Goal: Task Accomplishment & Management: Manage account settings

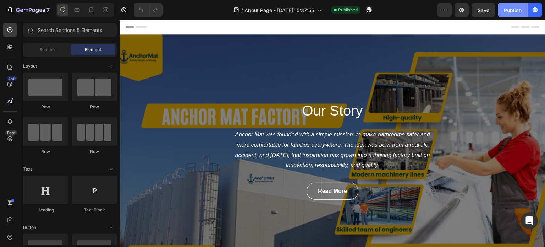
click at [509, 11] on div "Publish" at bounding box center [513, 9] width 18 height 7
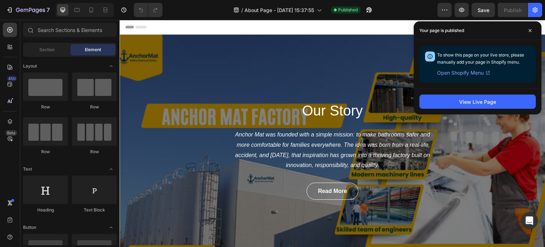
drag, startPoint x: 461, startPoint y: 71, endPoint x: 476, endPoint y: 72, distance: 14.6
click at [476, 72] on span "Open Shopify Menu" at bounding box center [460, 72] width 46 height 9
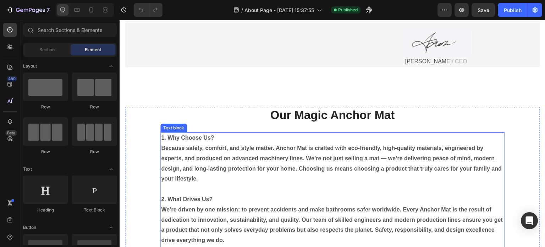
scroll to position [532, 0]
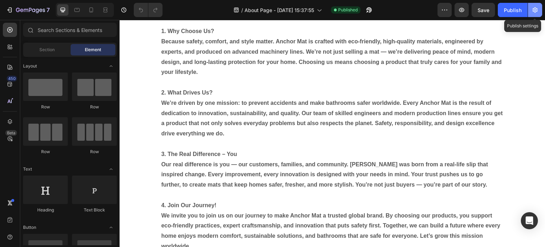
click at [535, 11] on icon "button" at bounding box center [535, 10] width 2 height 2
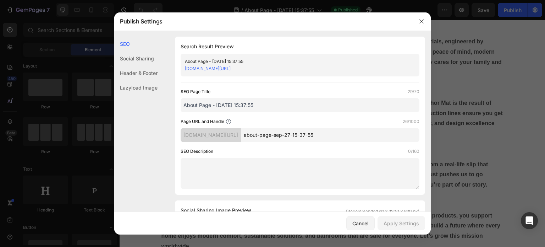
click at [132, 75] on div "Header & Footer" at bounding box center [135, 73] width 43 height 15
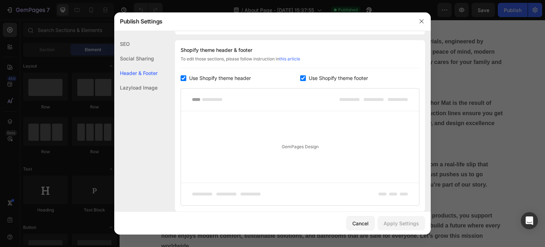
scroll to position [332, 0]
click at [142, 89] on div "Lazyload Image" at bounding box center [135, 87] width 43 height 15
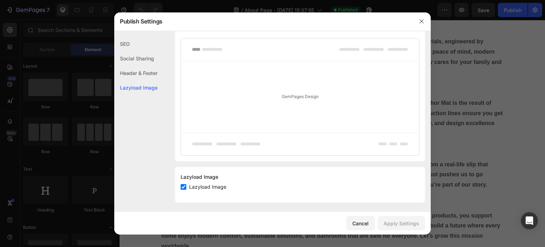
scroll to position [382, 0]
click at [183, 185] on input "checkbox" at bounding box center [184, 185] width 6 height 6
click at [182, 184] on input "checkbox" at bounding box center [184, 185] width 6 height 6
checkbox input "true"
click at [125, 45] on div "SEO" at bounding box center [135, 44] width 43 height 15
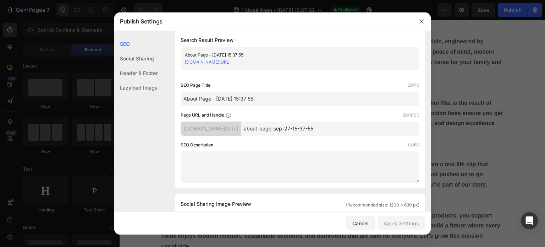
scroll to position [0, 0]
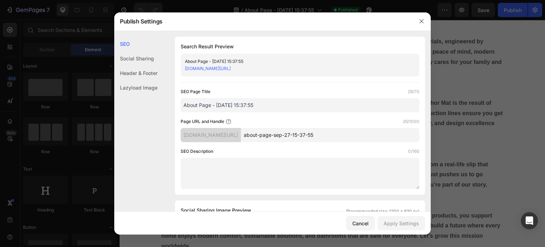
click at [135, 56] on div "Social Sharing" at bounding box center [135, 58] width 43 height 15
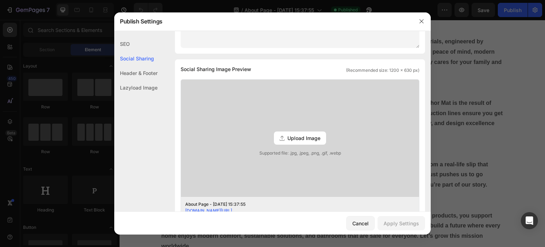
scroll to position [142, 0]
drag, startPoint x: 251, startPoint y: 66, endPoint x: 181, endPoint y: 67, distance: 70.6
click at [181, 67] on div "Social Sharing Image Preview (Recommended size: 1200 x 630 px)" at bounding box center [300, 68] width 239 height 9
copy span "Social Sharing Image Preview"
click at [300, 137] on span "Upload Image" at bounding box center [303, 136] width 33 height 7
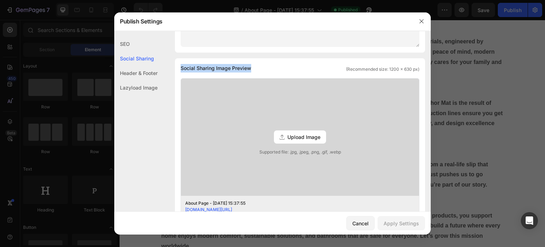
click at [0, 0] on input "Upload Image Supported file: .jpg, .jpeg, .png, .gif, .webp" at bounding box center [0, 0] width 0 height 0
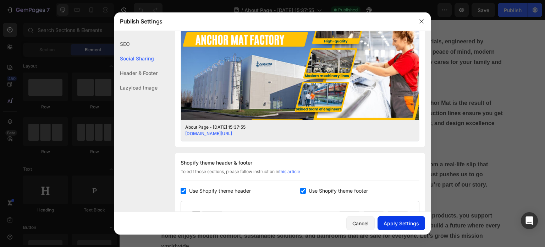
scroll to position [248, 0]
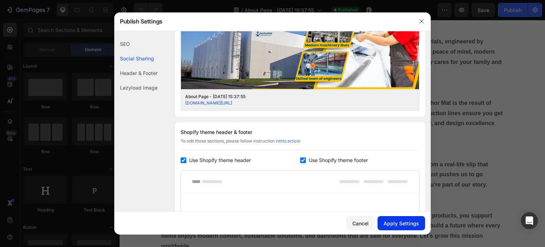
click at [400, 221] on div "Apply Settings" at bounding box center [401, 222] width 35 height 7
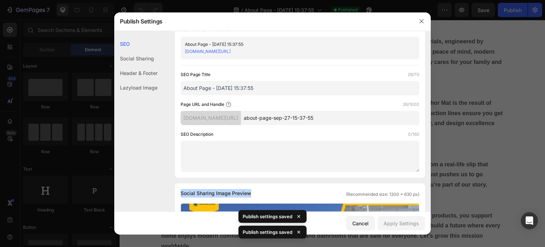
scroll to position [0, 0]
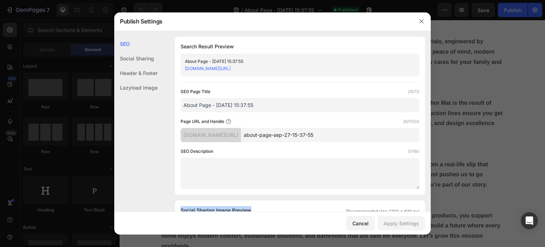
drag, startPoint x: 322, startPoint y: 66, endPoint x: 182, endPoint y: 66, distance: 139.8
click at [182, 66] on div "About Page - Sep 27, 15:37:55 pve1ie-ag.myshopify.com/pages/about-page-sep-27-1…" at bounding box center [300, 65] width 239 height 23
copy link "[DOMAIN_NAME][URL]"
click at [421, 22] on icon "button" at bounding box center [422, 21] width 6 height 6
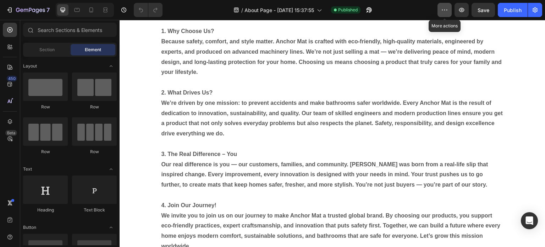
click at [446, 10] on icon "button" at bounding box center [444, 9] width 7 height 7
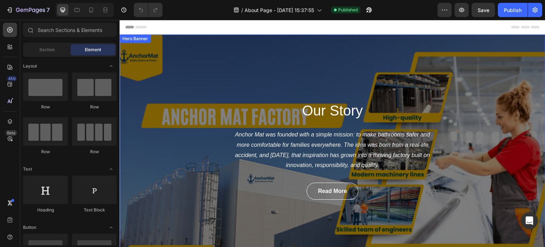
click at [130, 46] on div "Our Story Heading Anchor Mat was founded with a simple mission: to make bathroo…" at bounding box center [333, 149] width 426 height 231
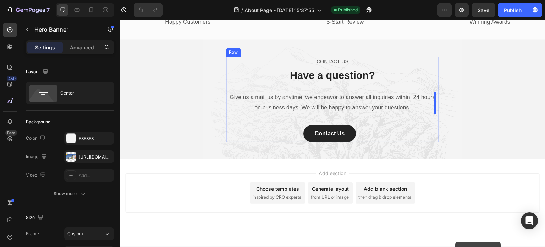
scroll to position [1117, 0]
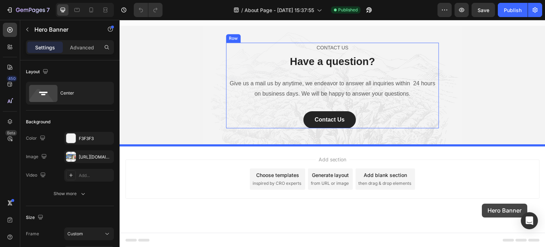
drag, startPoint x: 132, startPoint y: 54, endPoint x: 482, endPoint y: 203, distance: 380.9
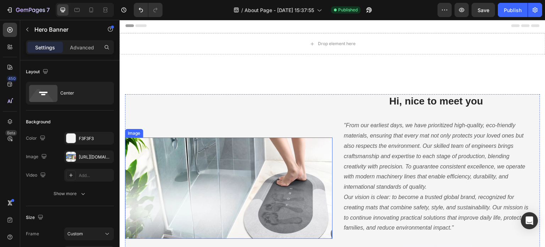
scroll to position [0, 0]
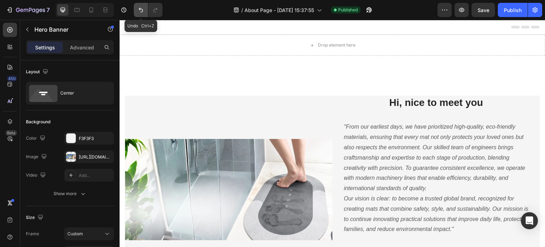
click at [140, 9] on icon "Undo/Redo" at bounding box center [140, 9] width 7 height 7
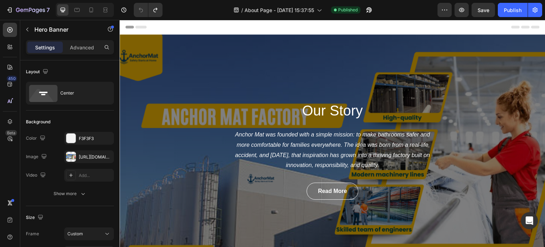
click at [260, 24] on div "Header" at bounding box center [332, 27] width 414 height 14
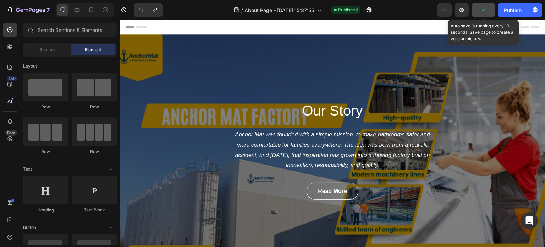
click at [482, 11] on icon "button" at bounding box center [483, 9] width 7 height 7
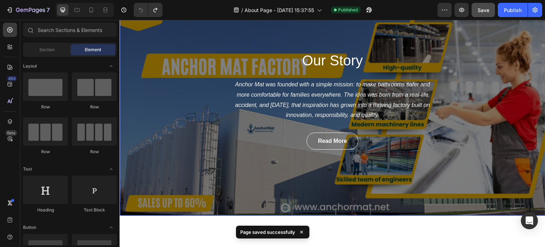
scroll to position [35, 0]
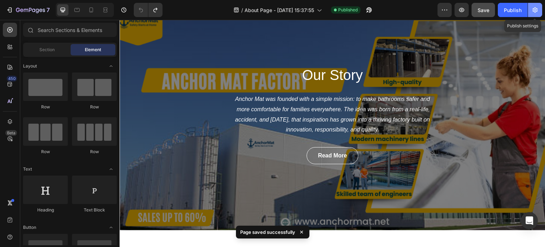
click at [535, 9] on icon "button" at bounding box center [535, 9] width 7 height 7
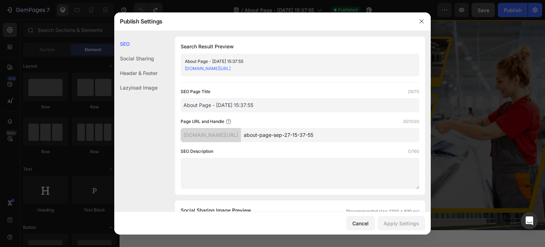
click at [322, 68] on div "[DOMAIN_NAME][URL]" at bounding box center [294, 68] width 219 height 7
drag, startPoint x: 314, startPoint y: 66, endPoint x: 182, endPoint y: 66, distance: 132.0
click at [182, 66] on div "About Page - Sep 27, 15:37:55 pve1ie-ag.myshopify.com/pages/about-page-sep-27-1…" at bounding box center [300, 65] width 239 height 23
copy link "[DOMAIN_NAME][URL]"
click at [345, 134] on input "about-page-sep-27-15-37-55" at bounding box center [330, 135] width 179 height 14
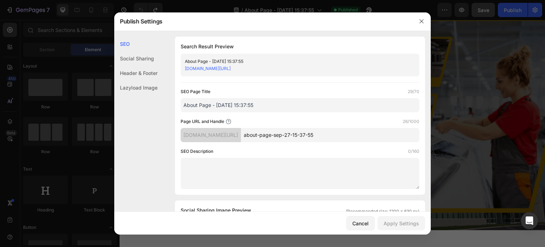
drag, startPoint x: 345, startPoint y: 134, endPoint x: 270, endPoint y: 136, distance: 74.9
click at [270, 136] on input "about-page-sep-27-15-37-55" at bounding box center [330, 135] width 179 height 14
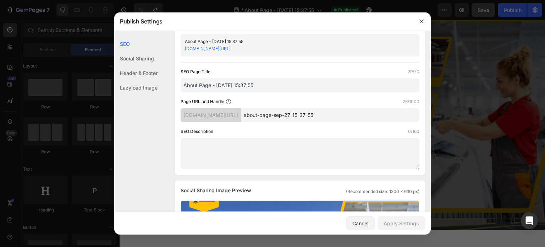
scroll to position [0, 0]
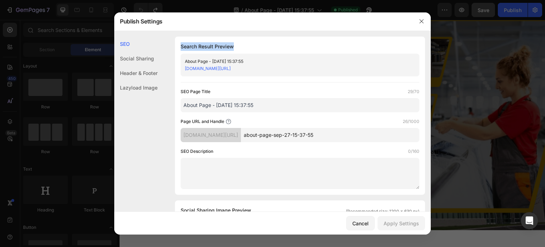
drag, startPoint x: 181, startPoint y: 45, endPoint x: 234, endPoint y: 45, distance: 53.6
click at [234, 45] on h1 "Search Result Preview" at bounding box center [300, 46] width 239 height 9
copy h1 "Search Result Preview"
drag, startPoint x: 182, startPoint y: 122, endPoint x: 226, endPoint y: 121, distance: 44.0
click at [226, 121] on div "Page URL and Handle" at bounding box center [206, 121] width 51 height 7
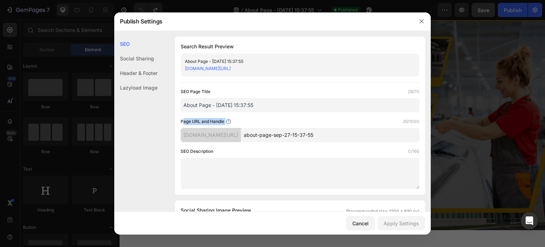
copy div "Page URL and Handle"
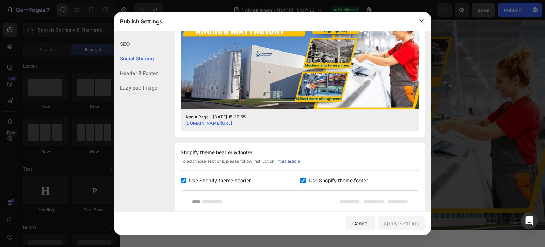
scroll to position [248, 0]
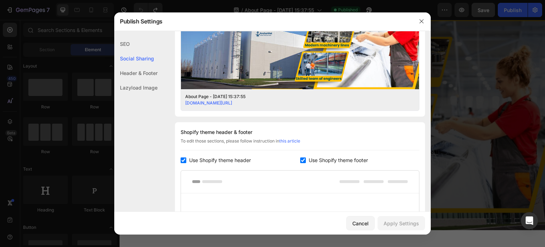
click at [324, 100] on div "[DOMAIN_NAME][URL]" at bounding box center [294, 103] width 219 height 6
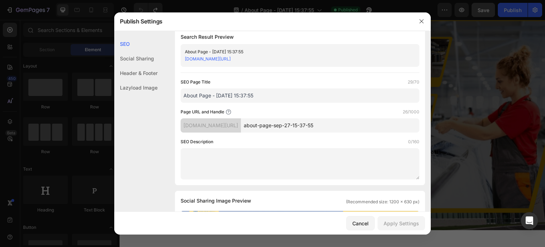
scroll to position [0, 0]
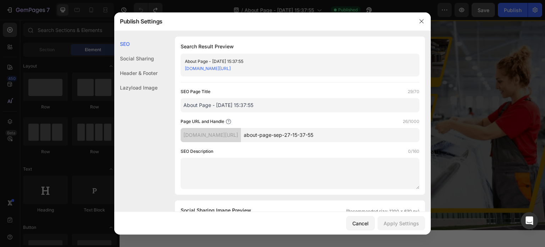
click at [130, 72] on div "Header & Footer" at bounding box center [135, 73] width 43 height 15
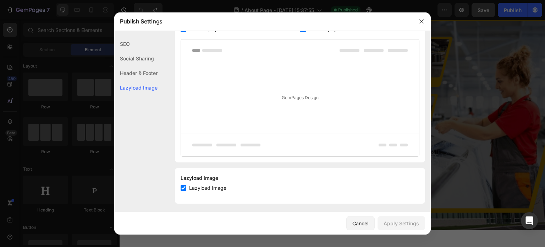
scroll to position [382, 0]
drag, startPoint x: 422, startPoint y: 21, endPoint x: 284, endPoint y: 15, distance: 137.5
click at [422, 21] on icon "button" at bounding box center [421, 22] width 4 height 4
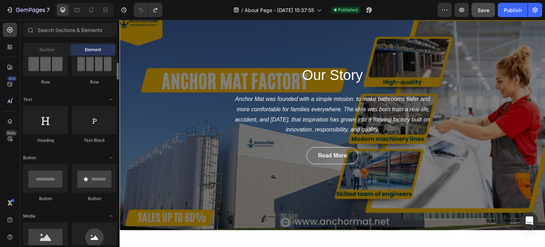
scroll to position [0, 0]
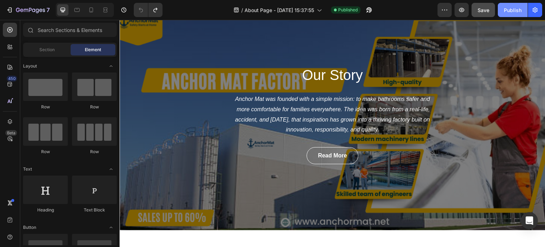
click at [512, 7] on div "Publish" at bounding box center [513, 9] width 18 height 7
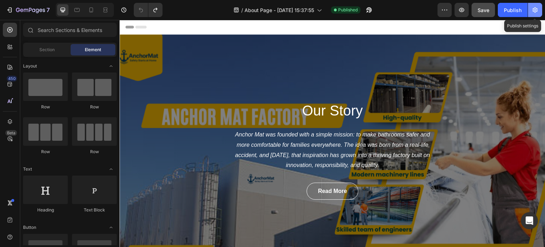
click at [537, 9] on icon "button" at bounding box center [535, 9] width 7 height 7
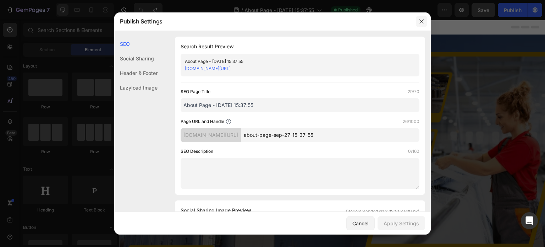
click at [419, 20] on icon "button" at bounding box center [422, 21] width 6 height 6
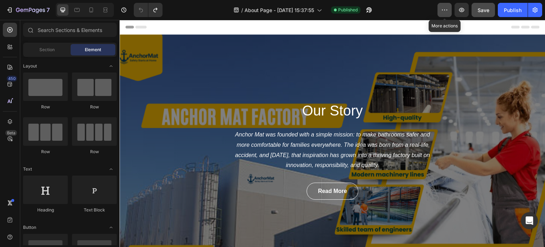
click at [445, 8] on icon "button" at bounding box center [444, 9] width 7 height 7
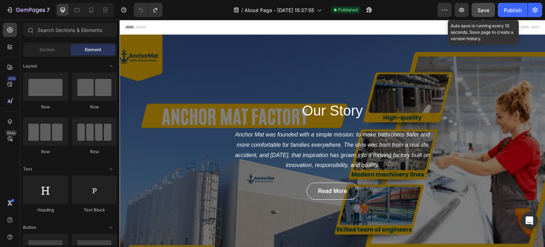
click at [484, 9] on span "Save" at bounding box center [484, 10] width 12 height 6
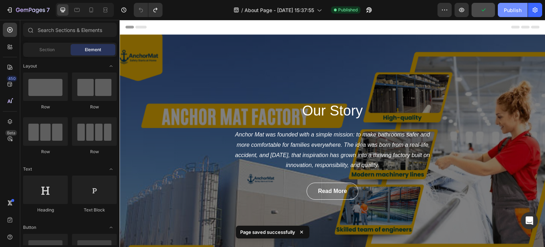
click at [507, 11] on div "Publish" at bounding box center [513, 9] width 18 height 7
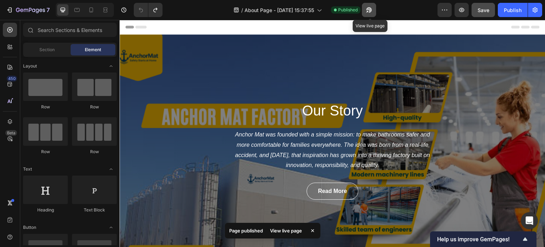
click at [370, 10] on icon "button" at bounding box center [369, 9] width 7 height 7
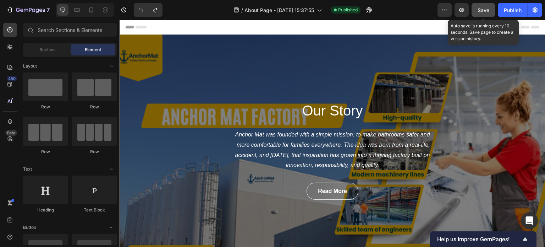
click at [484, 10] on span "Save" at bounding box center [484, 10] width 12 height 6
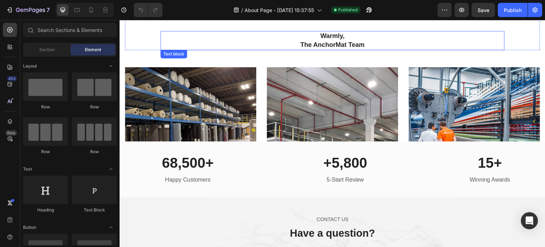
scroll to position [786, 0]
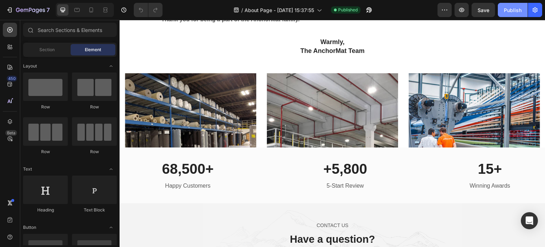
click at [511, 10] on div "Publish" at bounding box center [513, 9] width 18 height 7
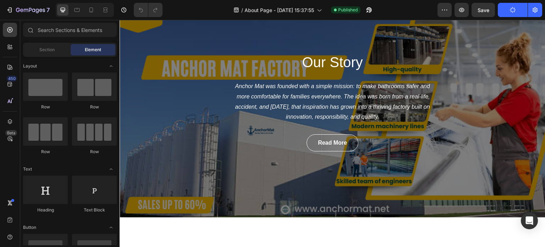
scroll to position [0, 0]
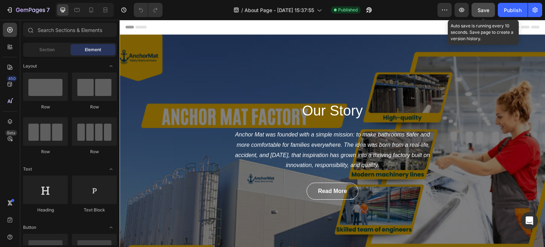
click at [481, 9] on span "Save" at bounding box center [484, 10] width 12 height 6
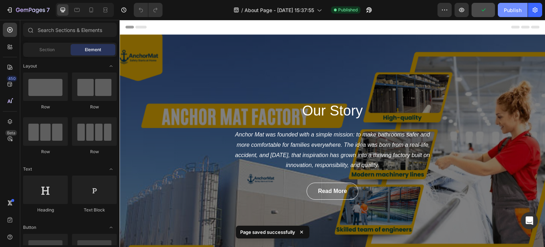
click at [509, 11] on div "Publish" at bounding box center [513, 9] width 18 height 7
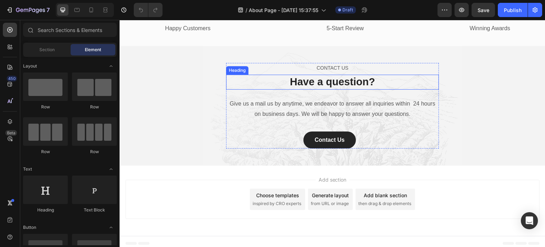
scroll to position [946, 0]
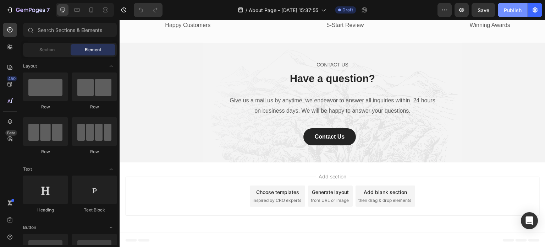
click at [515, 10] on div "Publish" at bounding box center [513, 9] width 18 height 7
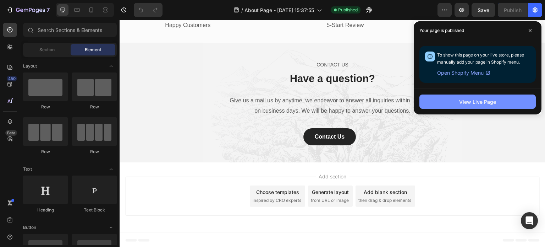
click at [469, 102] on div "View Live Page" at bounding box center [477, 101] width 37 height 7
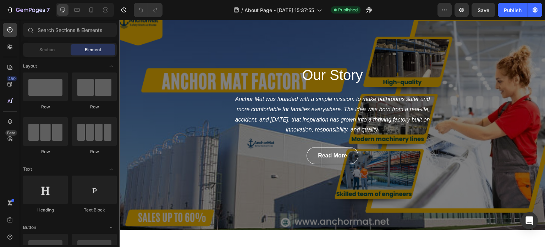
scroll to position [0, 0]
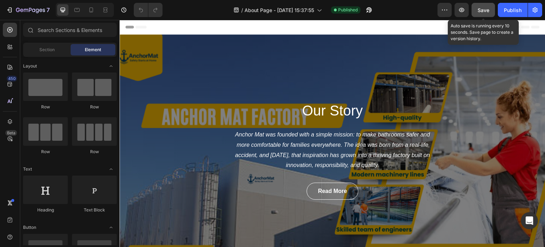
click at [484, 9] on span "Save" at bounding box center [484, 10] width 12 height 6
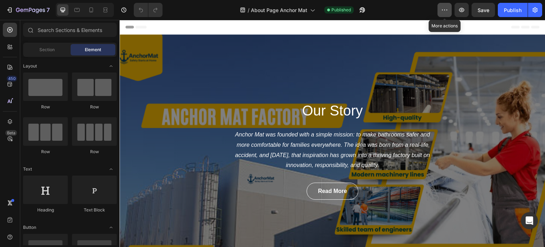
click at [446, 11] on icon "button" at bounding box center [444, 9] width 7 height 7
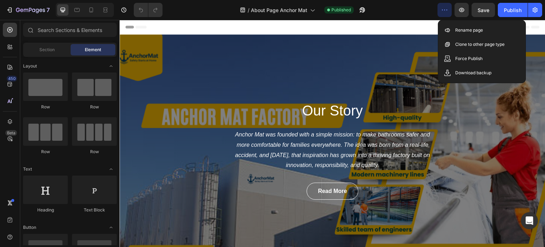
click at [423, 31] on div "Header" at bounding box center [332, 27] width 414 height 14
click at [535, 11] on icon "button" at bounding box center [535, 9] width 7 height 7
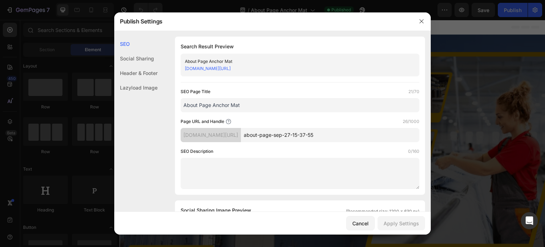
click at [198, 106] on input "About Page Anchor Mat" at bounding box center [300, 105] width 239 height 14
type input "About Us Page Anchor Mat"
click at [411, 226] on div "Apply Settings" at bounding box center [401, 222] width 35 height 7
click at [423, 20] on icon "button" at bounding box center [422, 21] width 6 height 6
